Goal: Download file/media

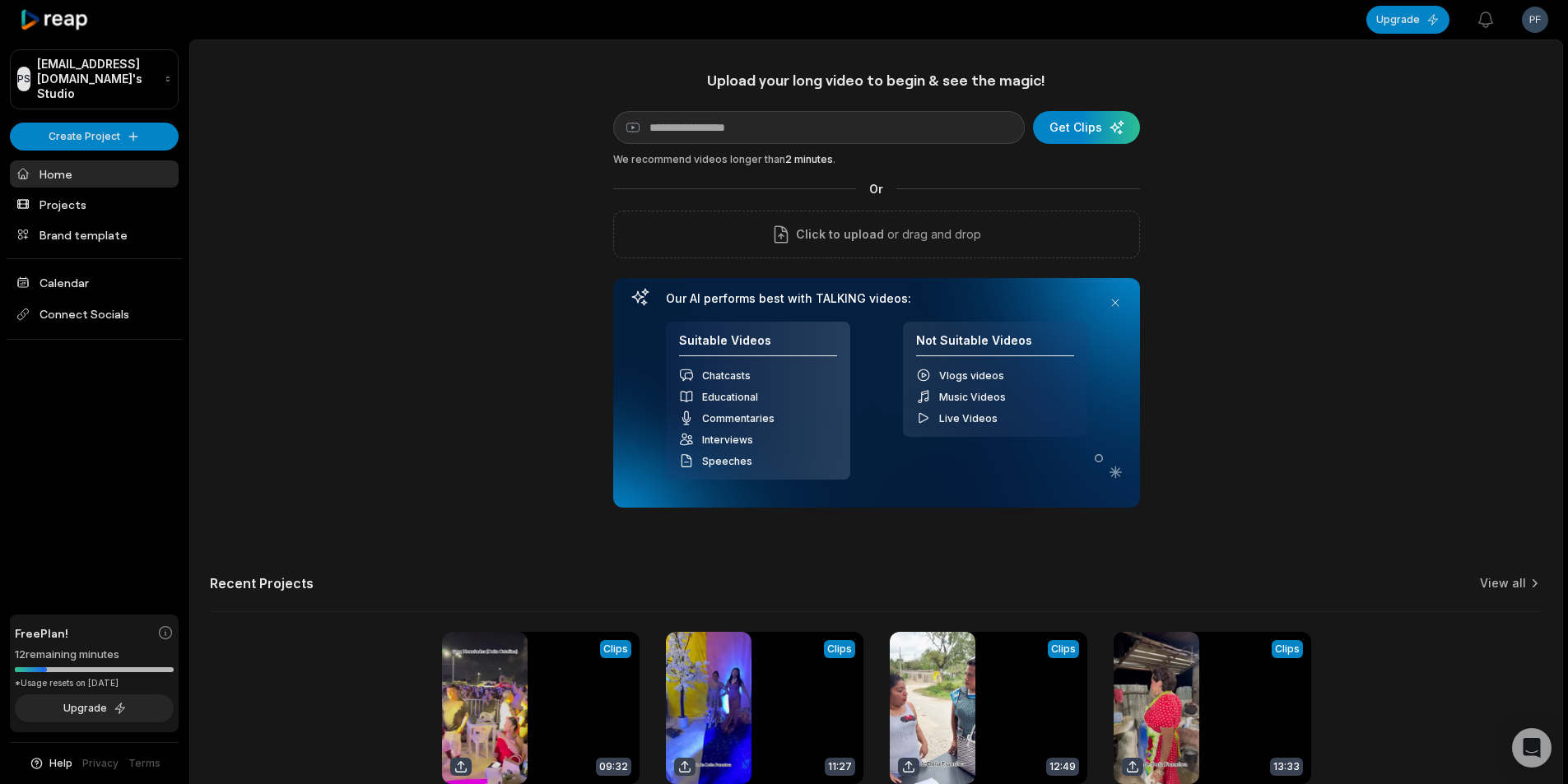
scroll to position [149, 0]
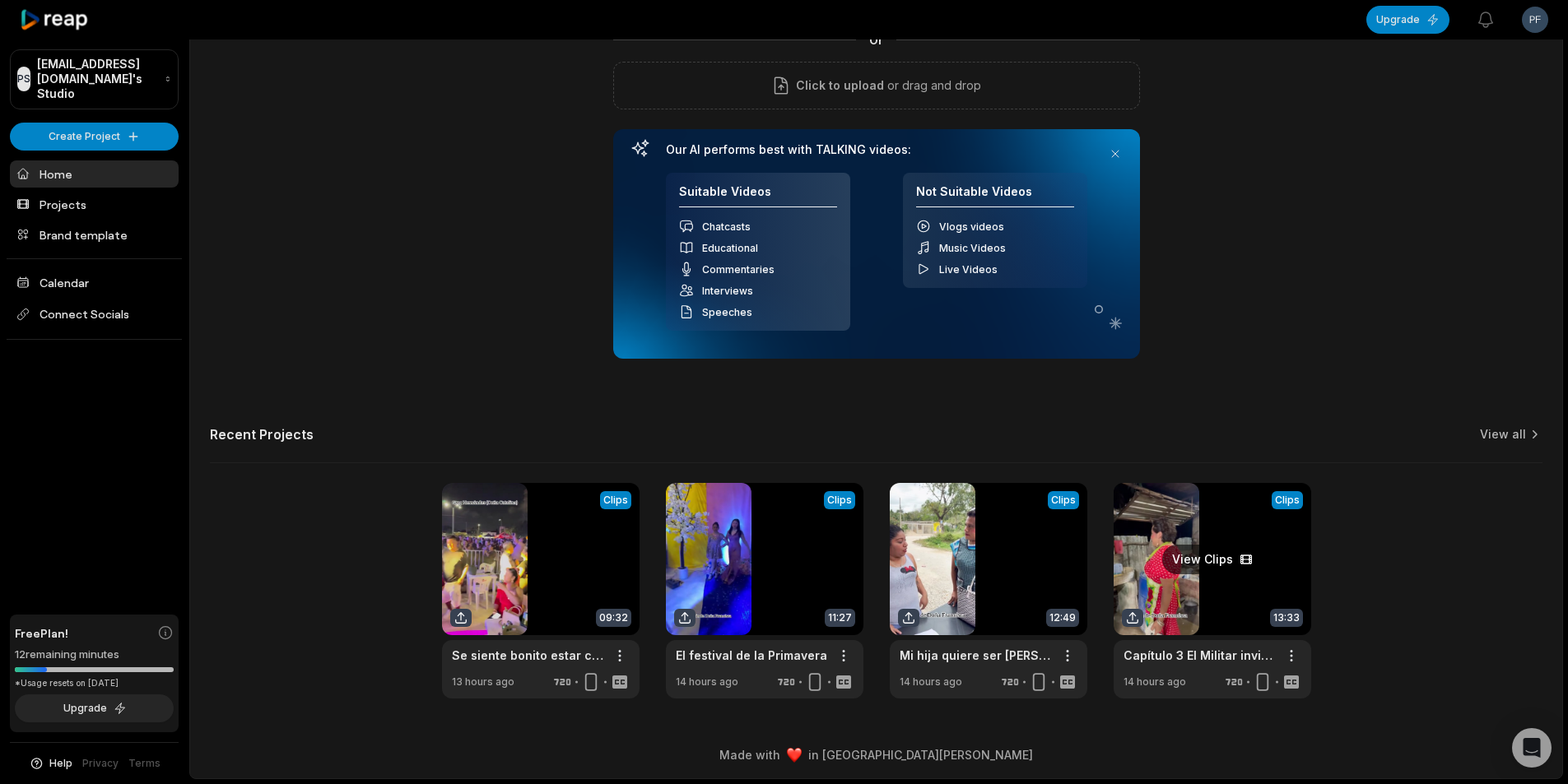
click at [1223, 522] on link at bounding box center [1212, 591] width 198 height 216
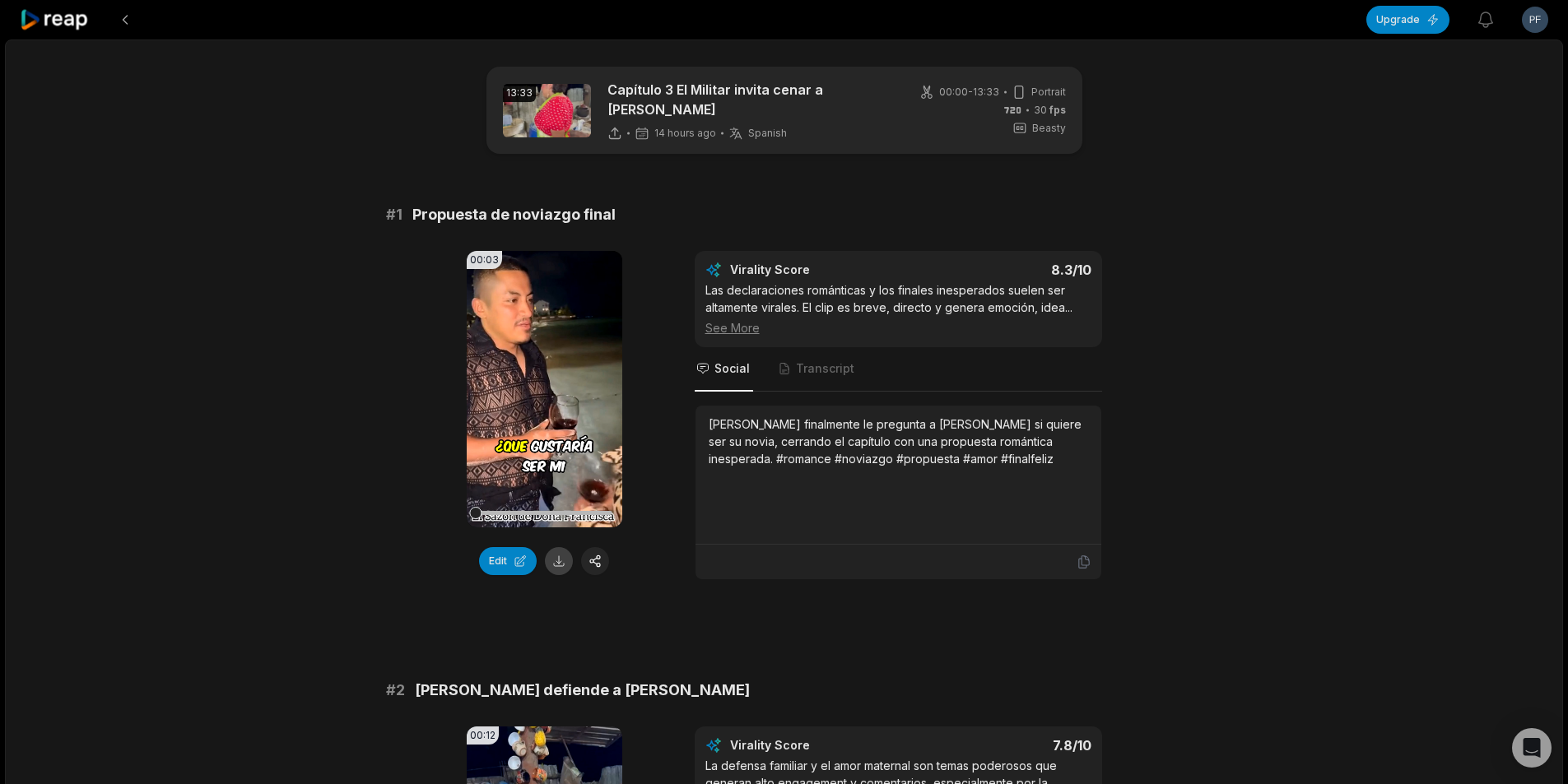
click at [562, 553] on button at bounding box center [559, 562] width 28 height 28
drag, startPoint x: 624, startPoint y: 206, endPoint x: 415, endPoint y: 216, distance: 209.2
click at [415, 214] on div "# 1 Propuesta de noviazgo final" at bounding box center [784, 215] width 797 height 23
copy span "Propuesta de noviazgo final"
click at [566, 557] on button at bounding box center [559, 562] width 28 height 28
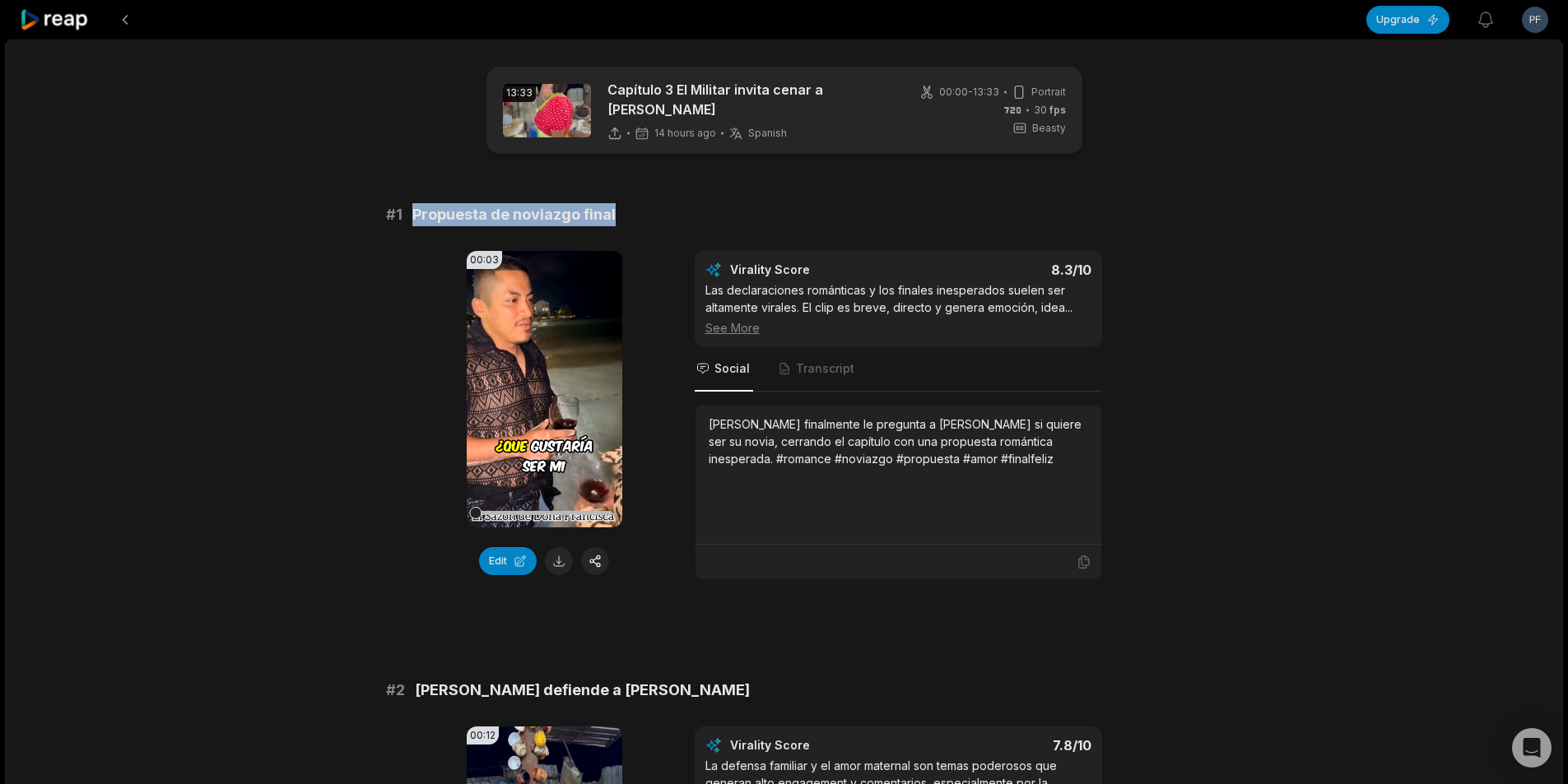
scroll to position [164, 0]
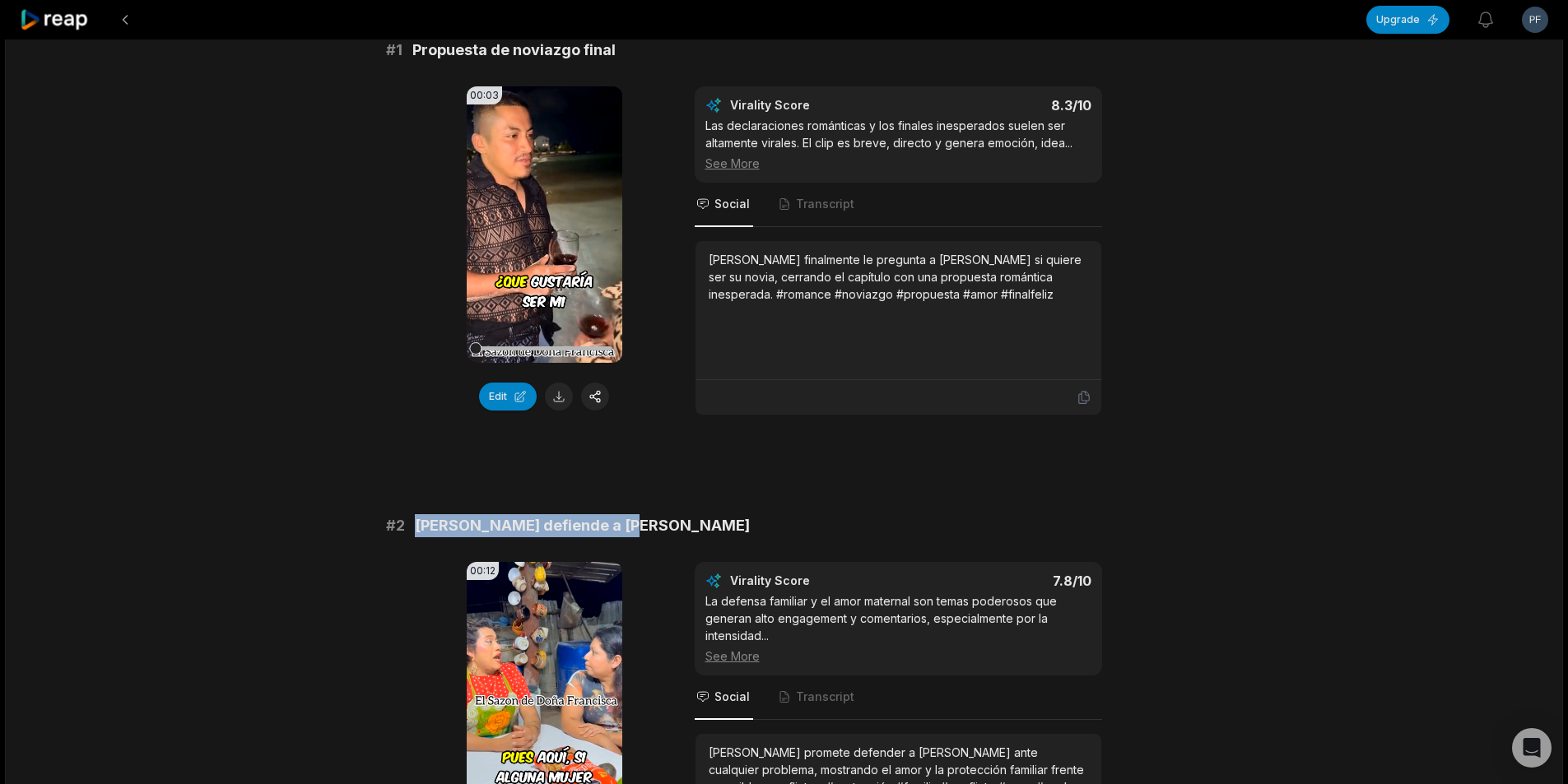
drag, startPoint x: 634, startPoint y: 517, endPoint x: 419, endPoint y: 527, distance: 215.2
click at [418, 526] on div "# 2 [PERSON_NAME] defiende a [PERSON_NAME]" at bounding box center [784, 526] width 797 height 23
copy span "[PERSON_NAME] defiende a [PERSON_NAME]"
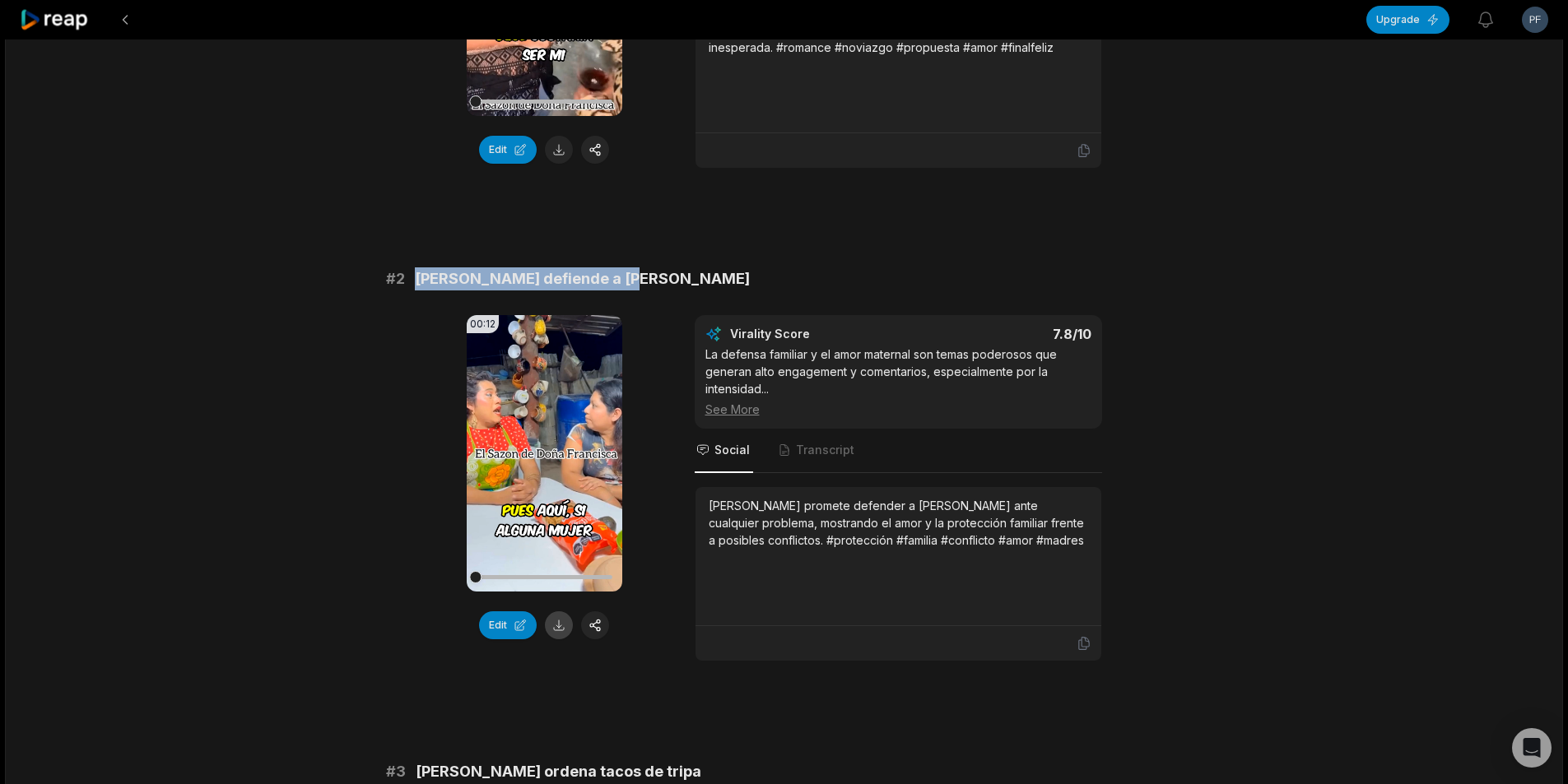
click at [571, 617] on button at bounding box center [559, 626] width 28 height 28
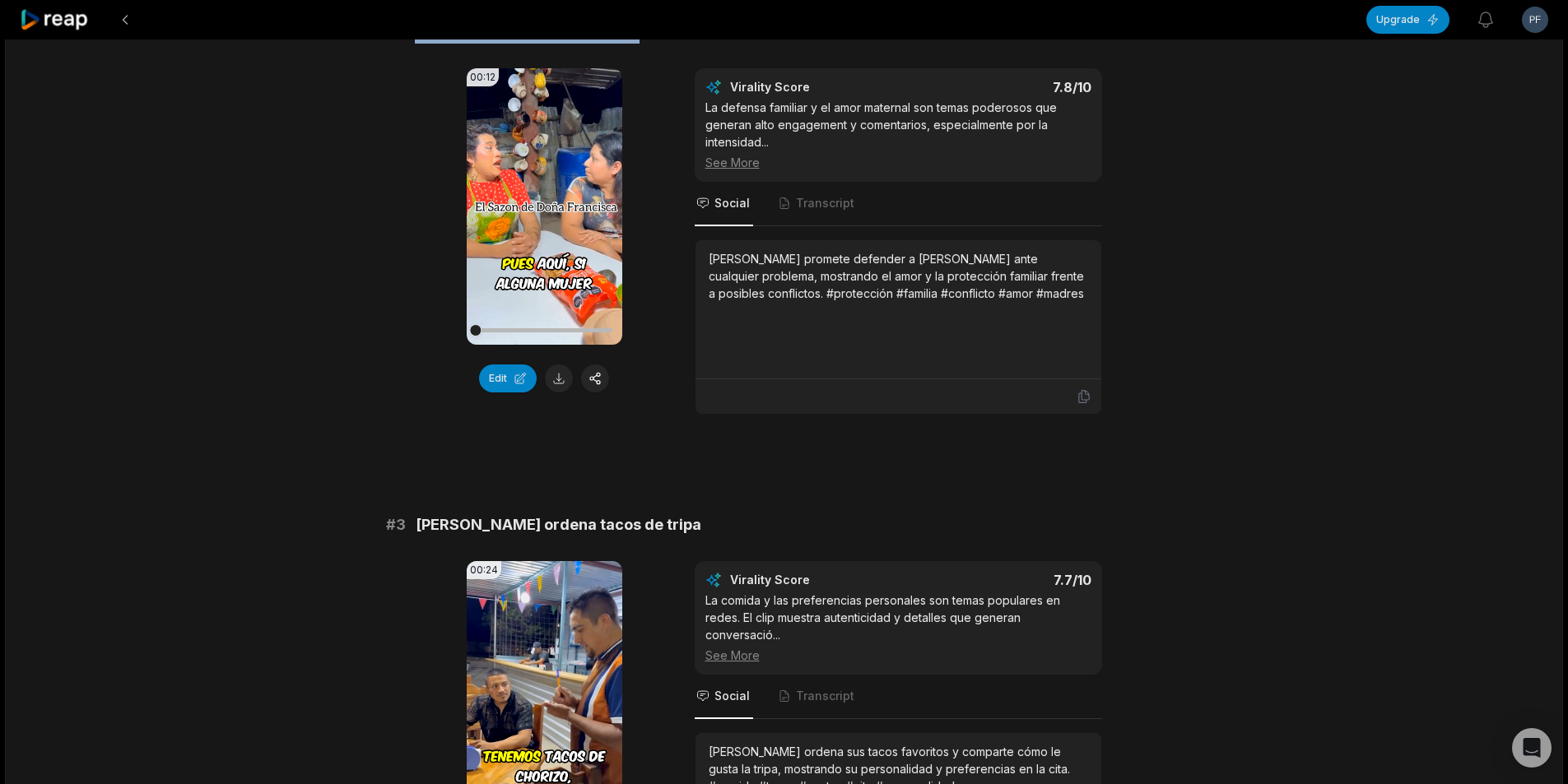
scroll to position [741, 0]
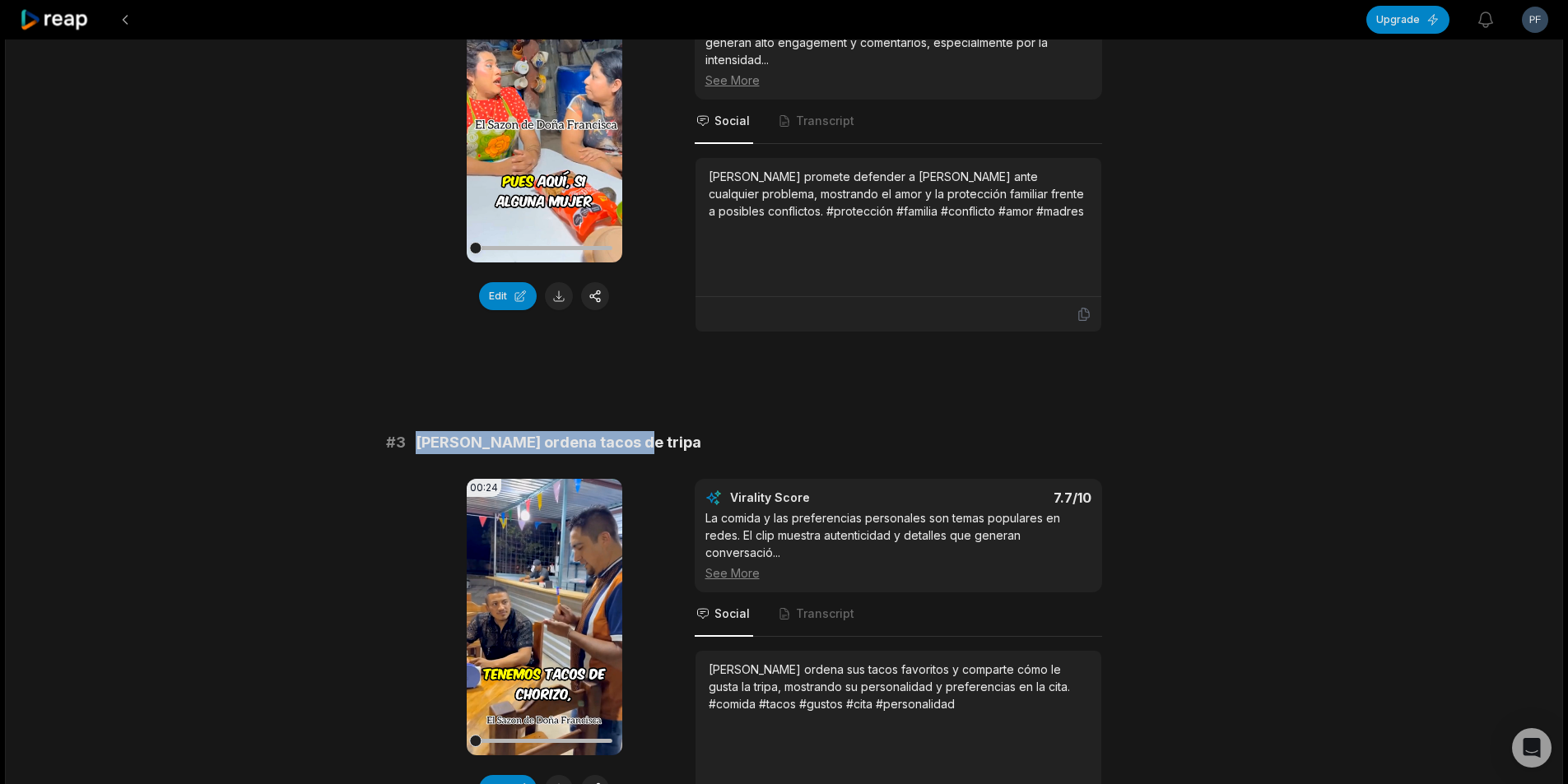
drag, startPoint x: 634, startPoint y: 434, endPoint x: 417, endPoint y: 441, distance: 217.1
click at [417, 441] on div "# 3 [PERSON_NAME] ordena tacos de tripa" at bounding box center [784, 442] width 797 height 23
copy span "[PERSON_NAME] ordena tacos de tripa"
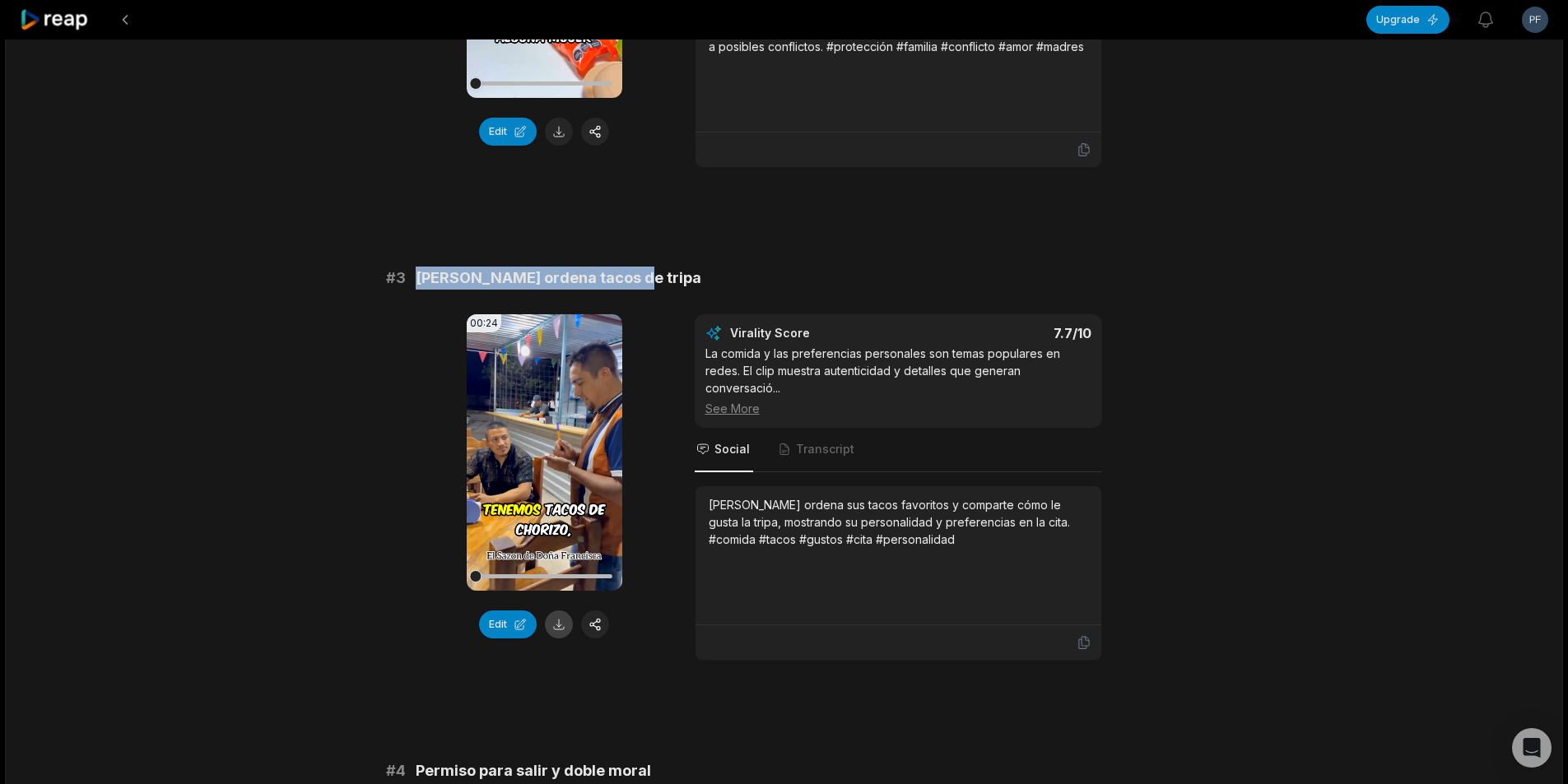
click at [548, 611] on button at bounding box center [559, 625] width 28 height 28
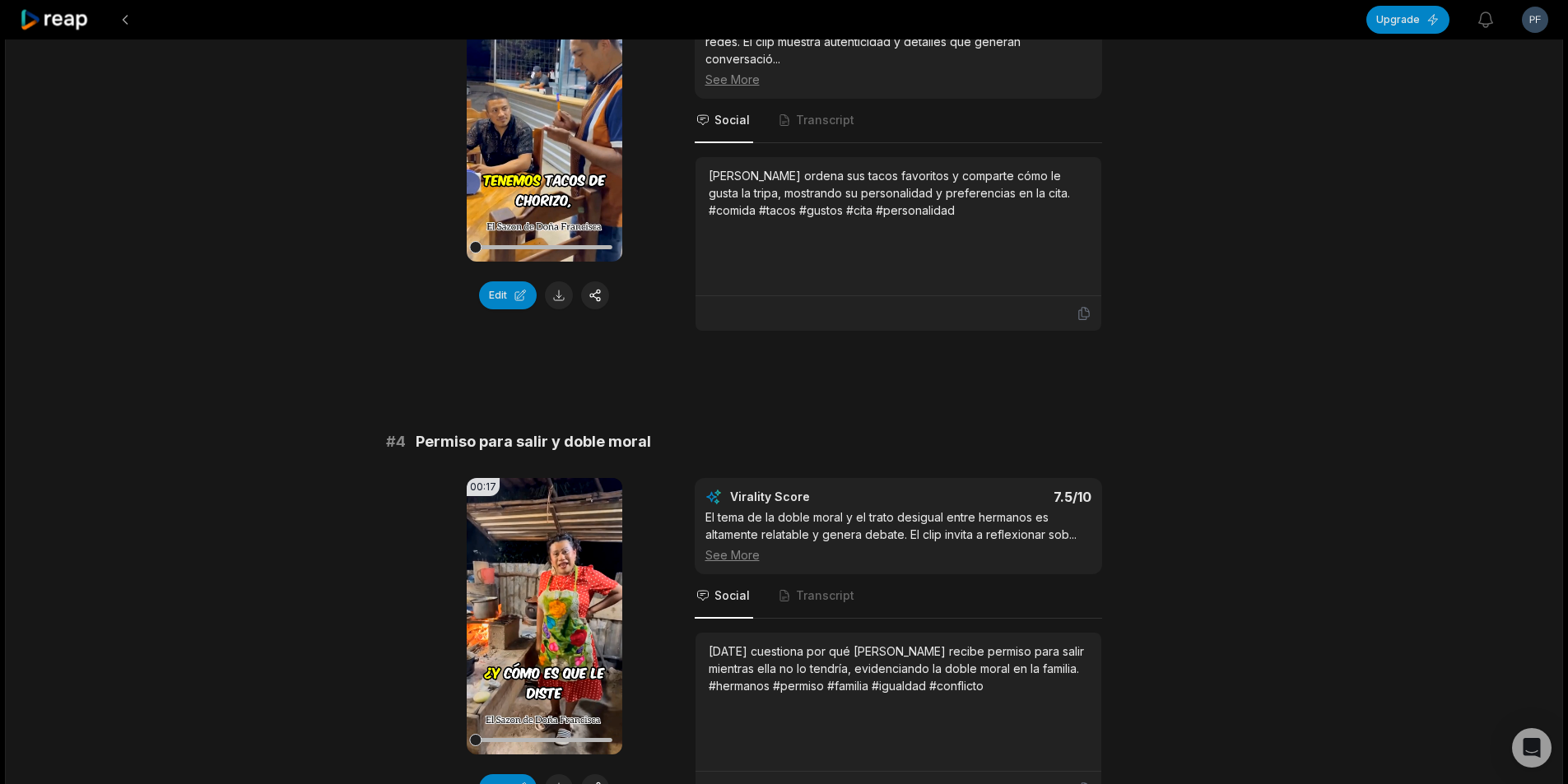
scroll to position [1398, 0]
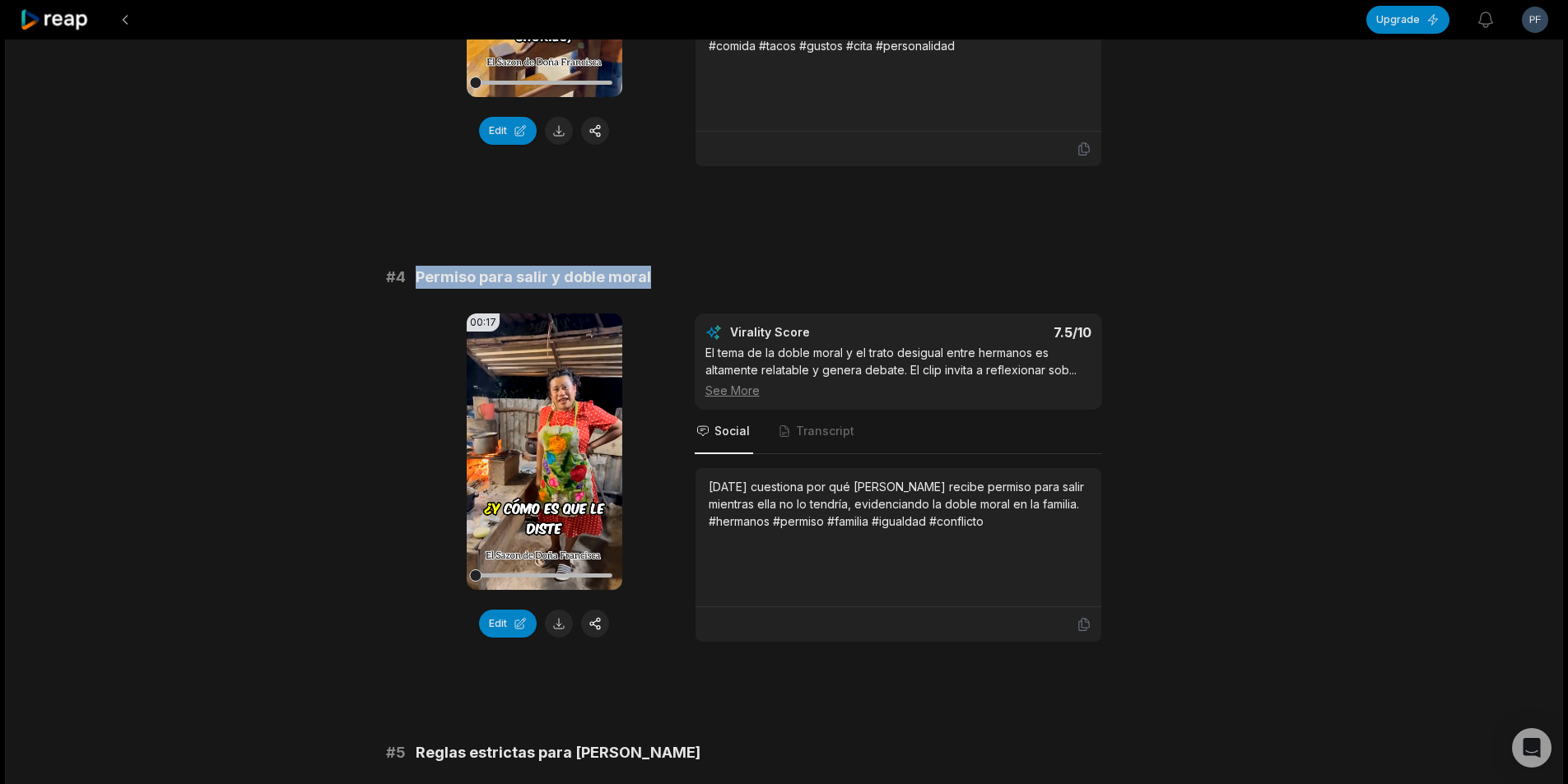
drag, startPoint x: 651, startPoint y: 267, endPoint x: 408, endPoint y: 274, distance: 243.1
click at [408, 274] on div "# 4 Permiso para salir y doble moral" at bounding box center [784, 277] width 797 height 23
copy div "Permiso para salir y doble moral"
click at [559, 617] on button at bounding box center [559, 624] width 28 height 28
copy div "Permiso para salir y doble moral"
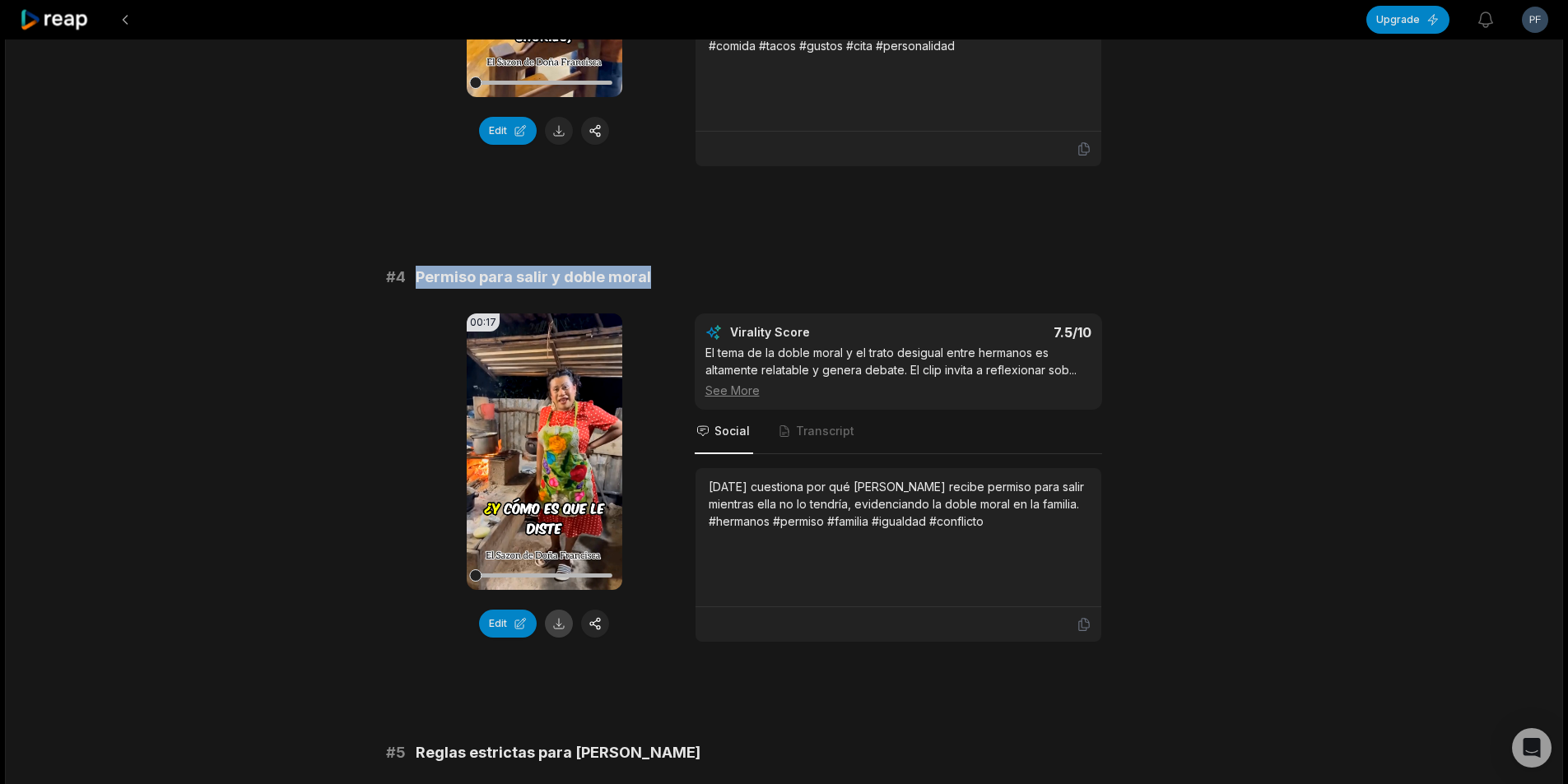
click at [559, 613] on button at bounding box center [559, 624] width 28 height 28
click at [664, 313] on div "00:17 Your browser does not support mp4 format. Edit Virality Score 7.5 /10 El …" at bounding box center [784, 477] width 797 height 329
drag, startPoint x: 650, startPoint y: 271, endPoint x: 416, endPoint y: 271, distance: 234.0
click at [416, 271] on div "# 4 Permiso para salir y doble moral" at bounding box center [784, 277] width 797 height 23
